Goal: Information Seeking & Learning: Learn about a topic

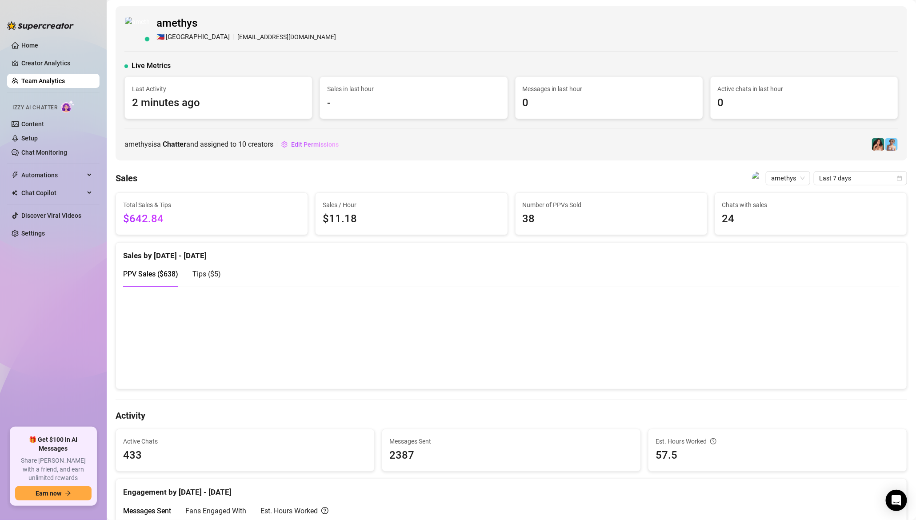
click at [31, 82] on link "Team Analytics" at bounding box center [43, 80] width 44 height 7
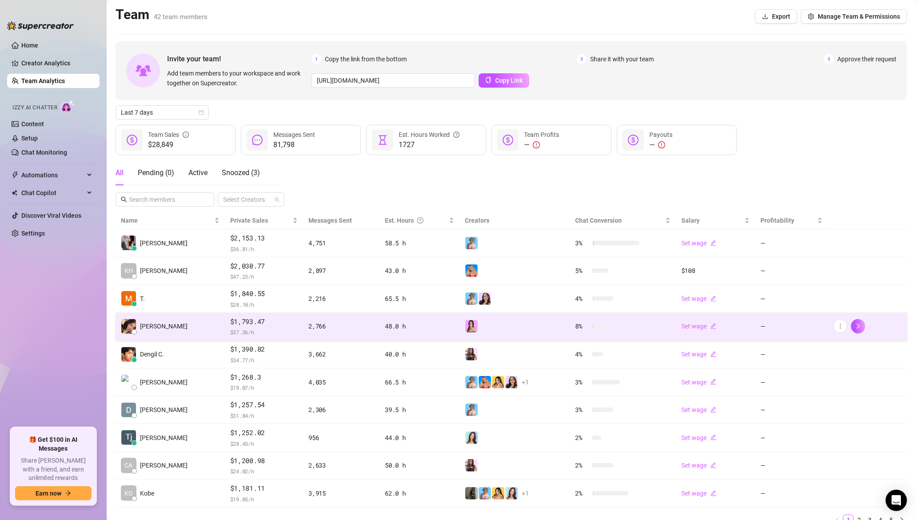
click at [164, 333] on td "[PERSON_NAME]" at bounding box center [170, 327] width 109 height 28
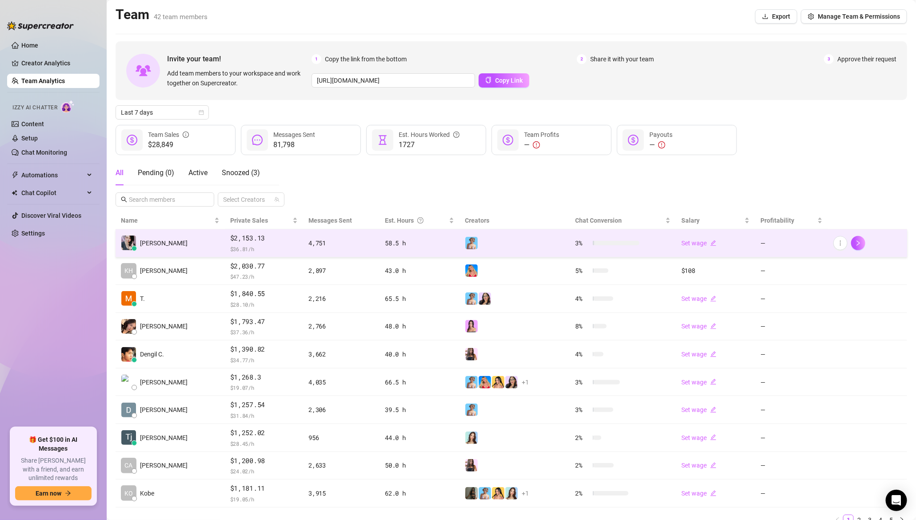
click at [153, 245] on span "[PERSON_NAME]" at bounding box center [164, 243] width 48 height 10
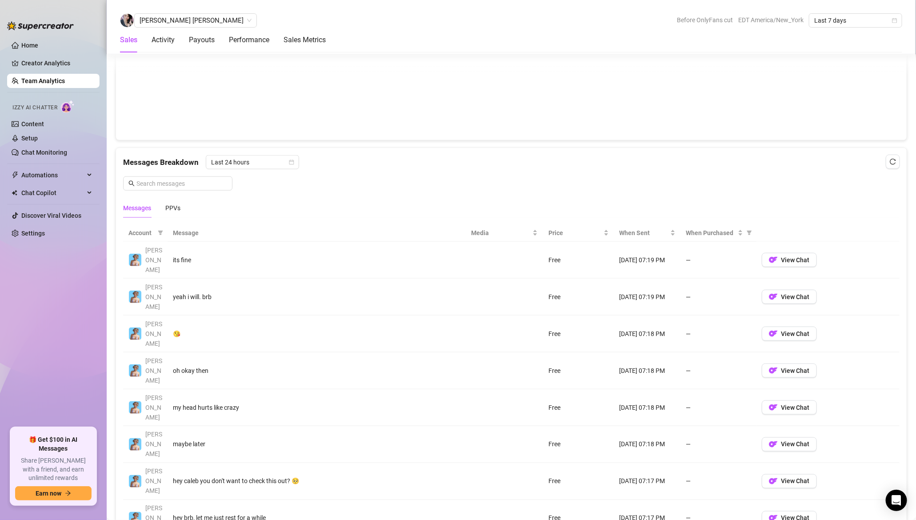
scroll to position [520, 0]
